Goal: Navigation & Orientation: Find specific page/section

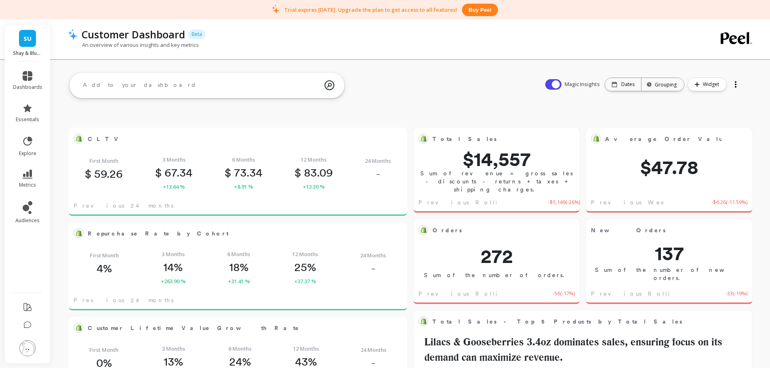
click at [30, 346] on img at bounding box center [27, 348] width 16 height 16
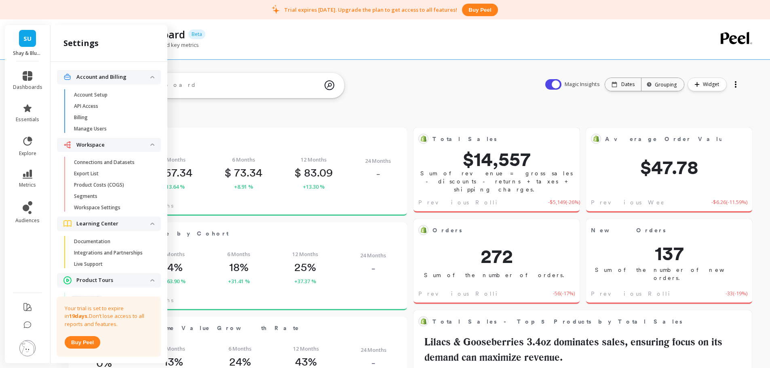
click at [107, 165] on p "Connections and Datasets" at bounding box center [104, 162] width 61 height 6
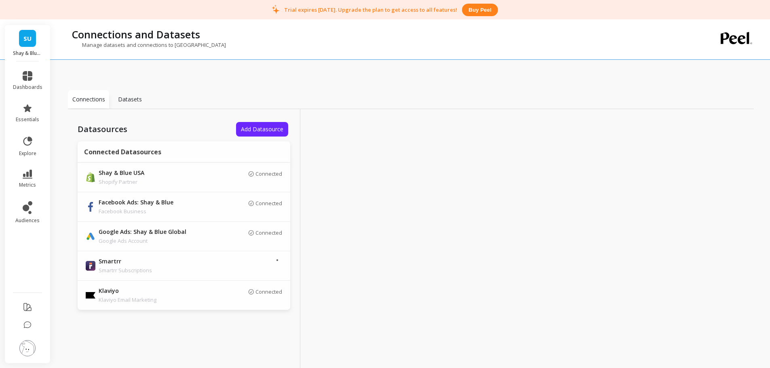
click at [140, 36] on p "Connections and Datasets" at bounding box center [136, 34] width 128 height 14
copy p "Connections and Datasets"
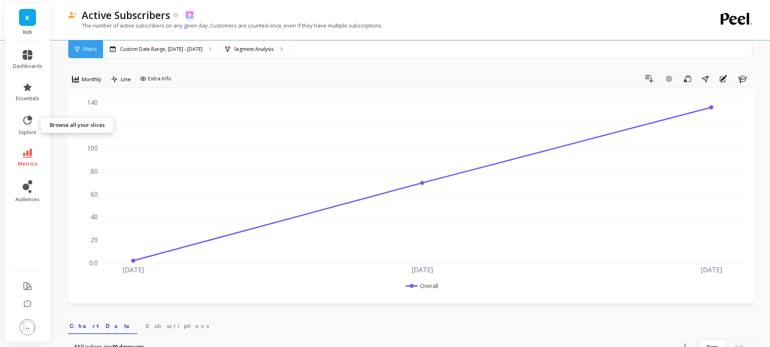
click at [26, 128] on link "explore" at bounding box center [28, 125] width 30 height 21
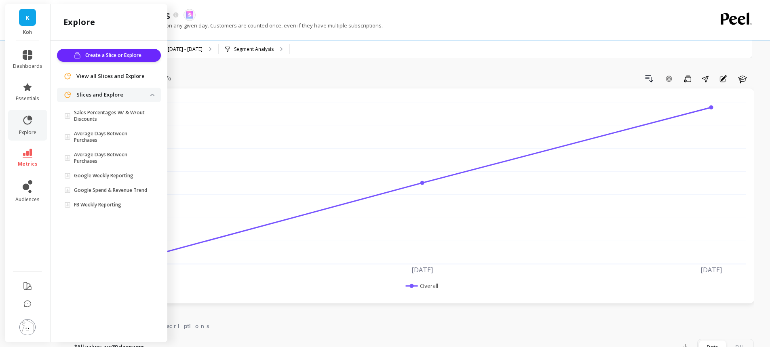
click at [93, 220] on div "Create a Slice or Explore View all Slices and Explore Slices and Explore Sales …" at bounding box center [109, 190] width 117 height 298
drag, startPoint x: 95, startPoint y: 225, endPoint x: 99, endPoint y: 222, distance: 4.9
click at [99, 224] on div "Create a Slice or Explore View all Slices and Explore Slices and Explore Sales …" at bounding box center [109, 190] width 117 height 298
click at [108, 230] on div "Create a Slice or Explore View all Slices and Explore Slices and Explore Sales …" at bounding box center [109, 190] width 117 height 298
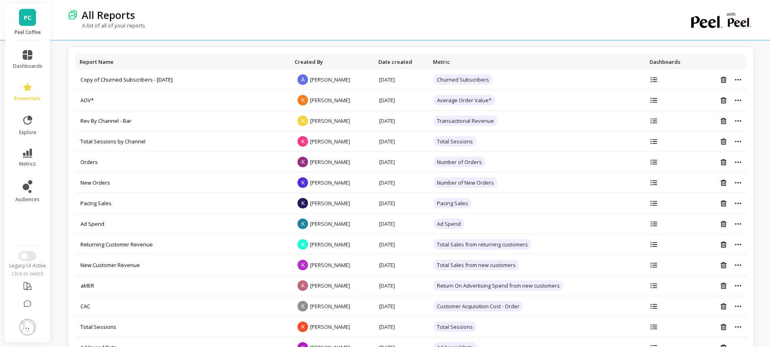
click at [21, 261] on div "Legacy UI Active Click to switch" at bounding box center [28, 264] width 46 height 26
click at [29, 253] on button "Switch to New UI" at bounding box center [28, 256] width 18 height 10
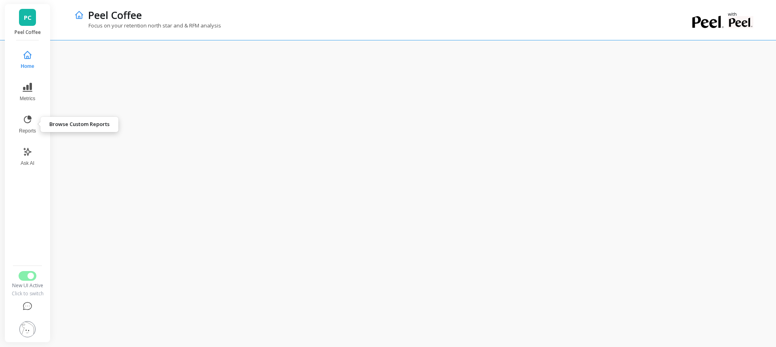
click at [28, 120] on icon at bounding box center [28, 120] width 10 height 10
drag, startPoint x: 29, startPoint y: 331, endPoint x: 31, endPoint y: 312, distance: 18.8
click at [28, 331] on img at bounding box center [27, 329] width 16 height 16
